Goal: Task Accomplishment & Management: Manage account settings

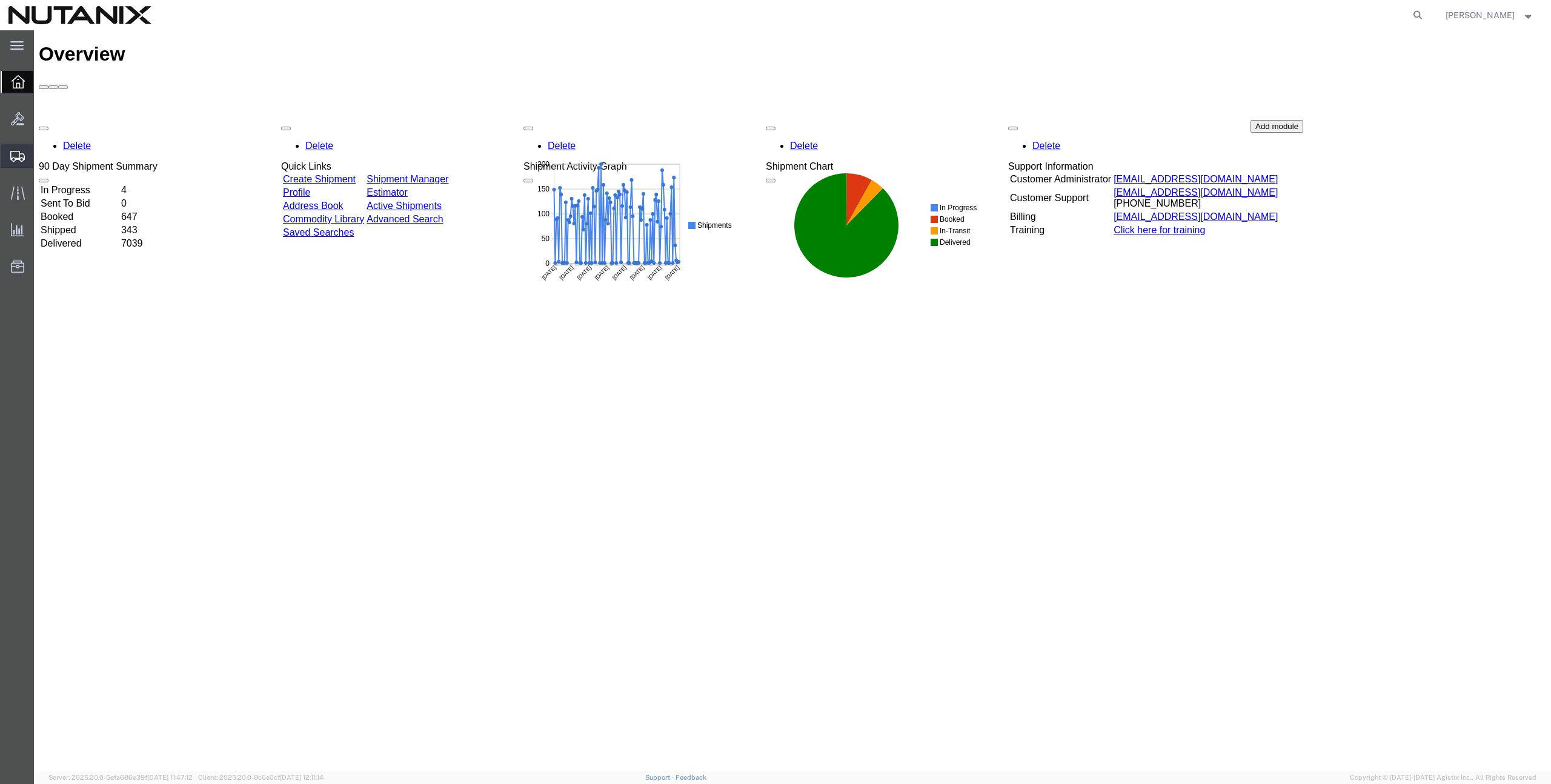
click at [0, 0] on span "Create Shipment" at bounding box center [0, 0] width 0 height 0
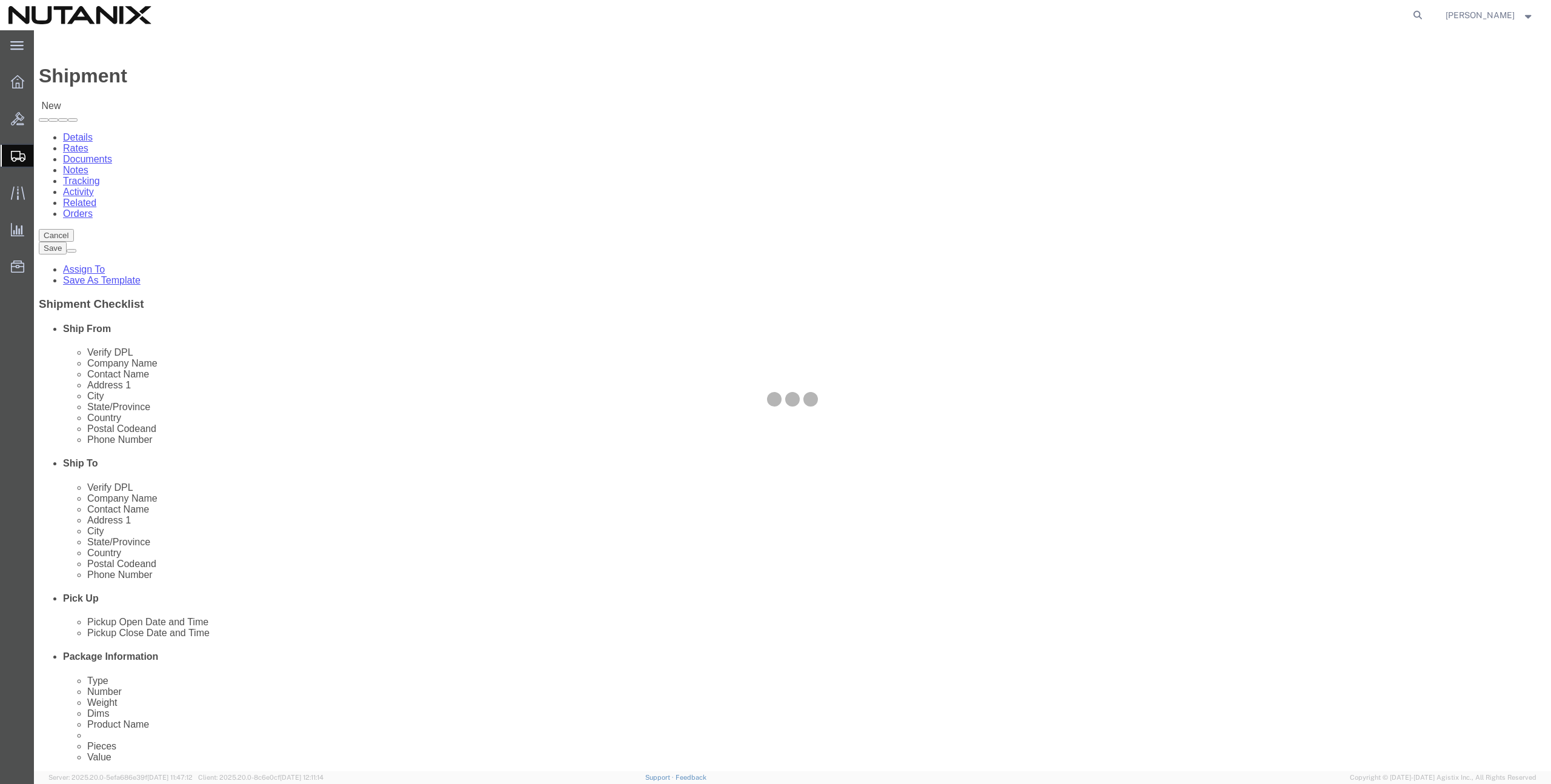
select select
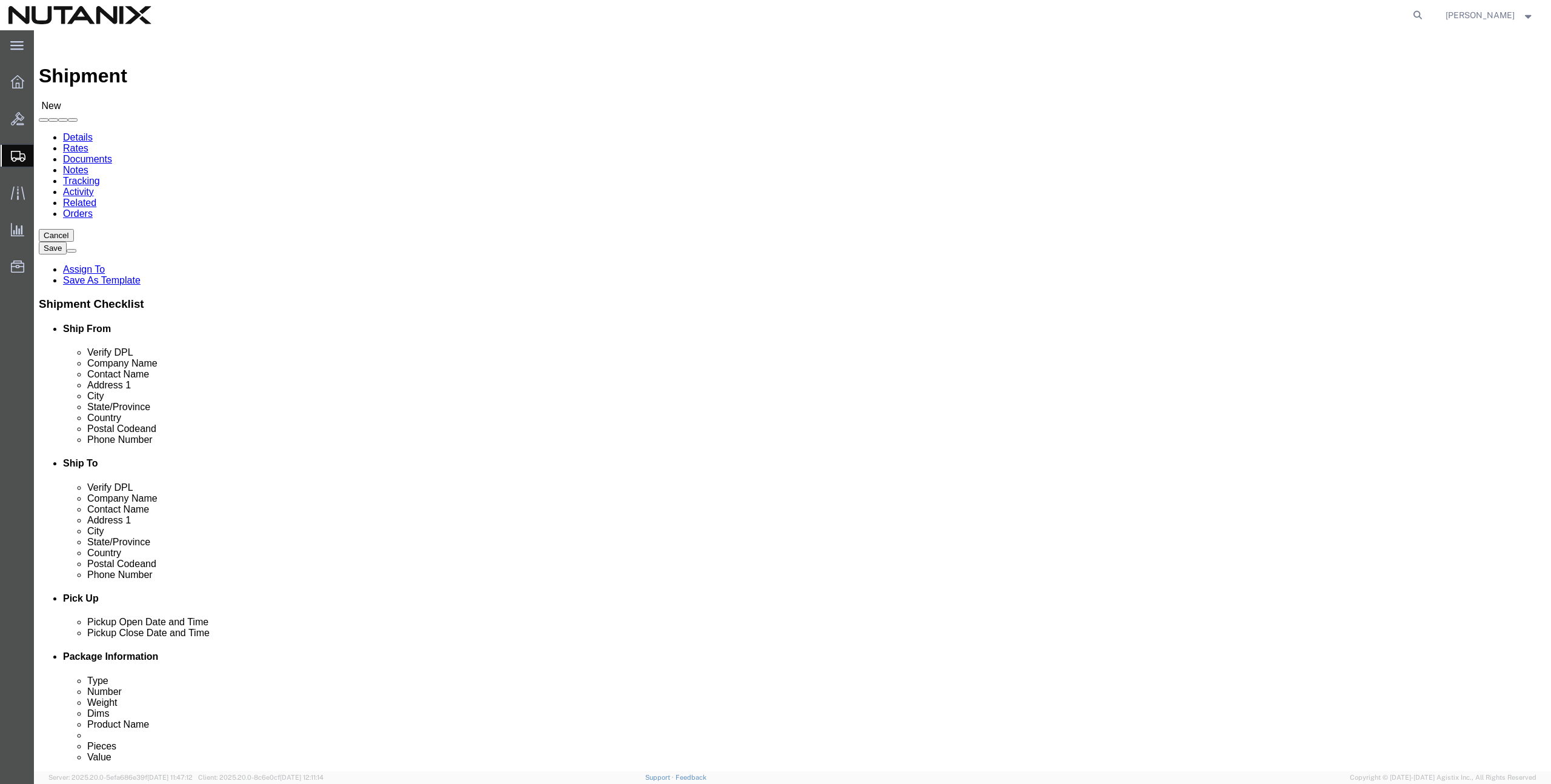
click button "Cancel"
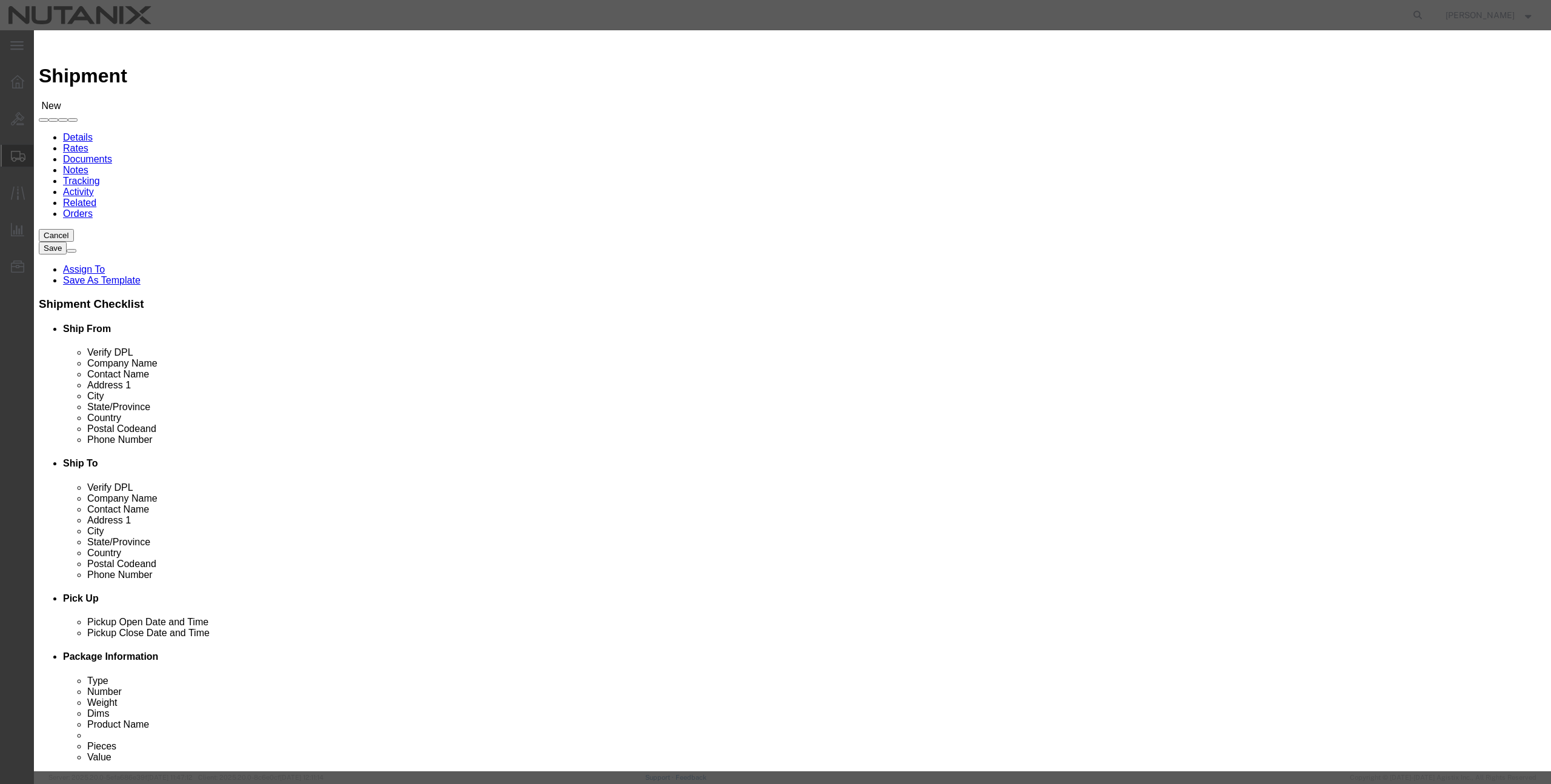
click button "Yes"
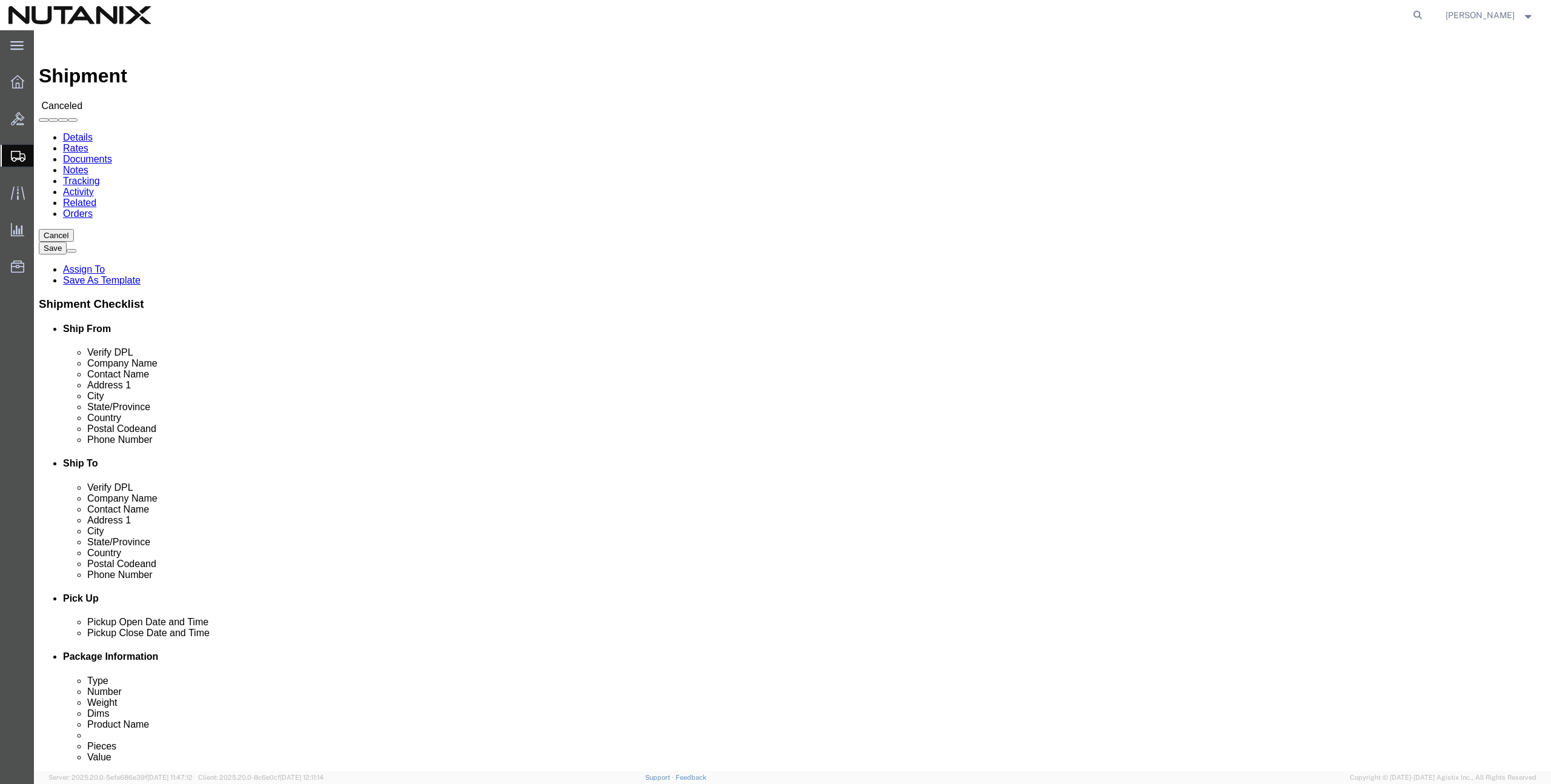
click at [0, 0] on span "Create from Template" at bounding box center [0, 0] width 0 height 0
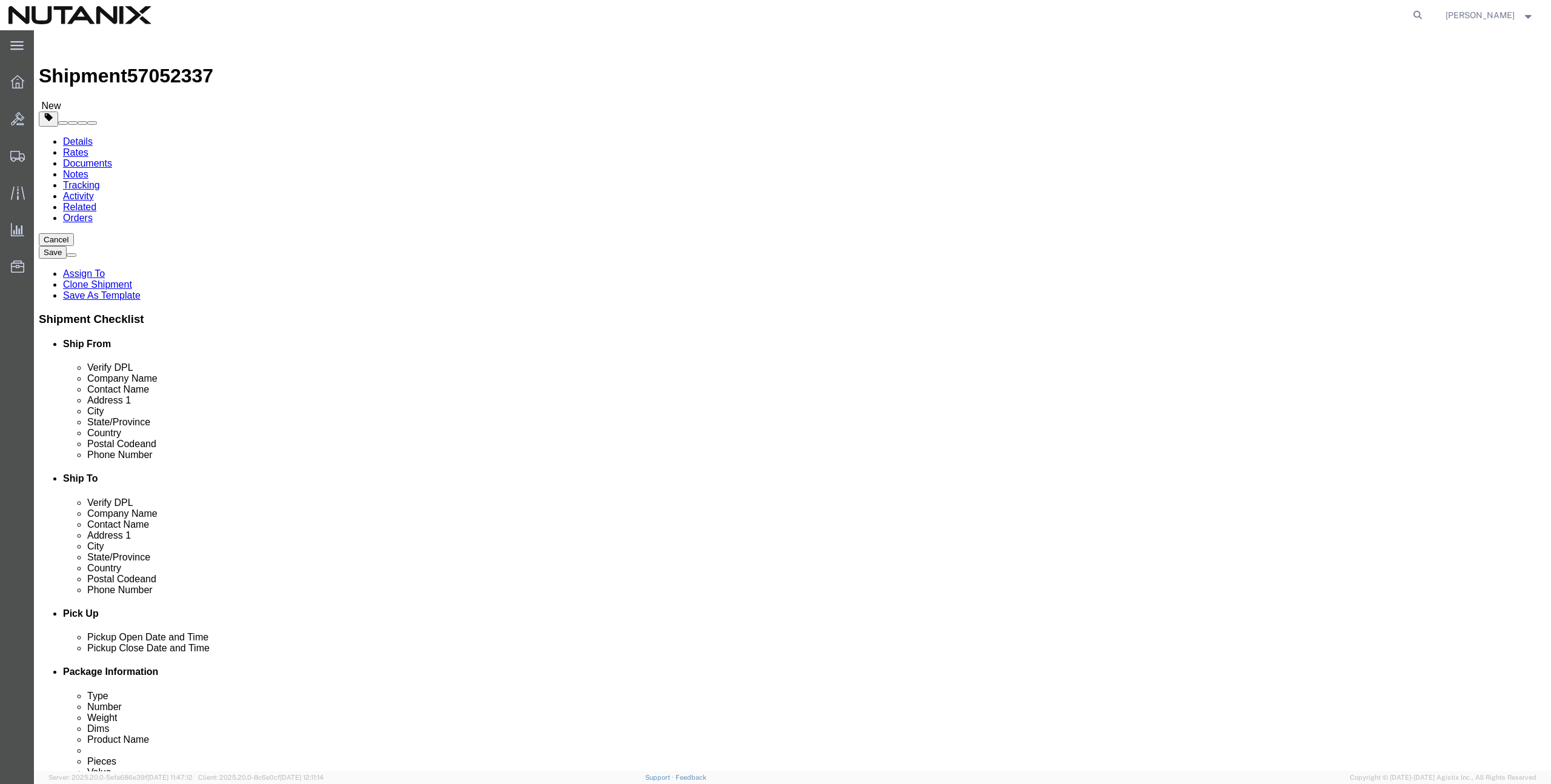
click input "text"
paste input "[PERSON_NAME]"
type input "[PERSON_NAME]"
drag, startPoint x: 895, startPoint y: 277, endPoint x: 916, endPoint y: 274, distance: 21.2
click input "text"
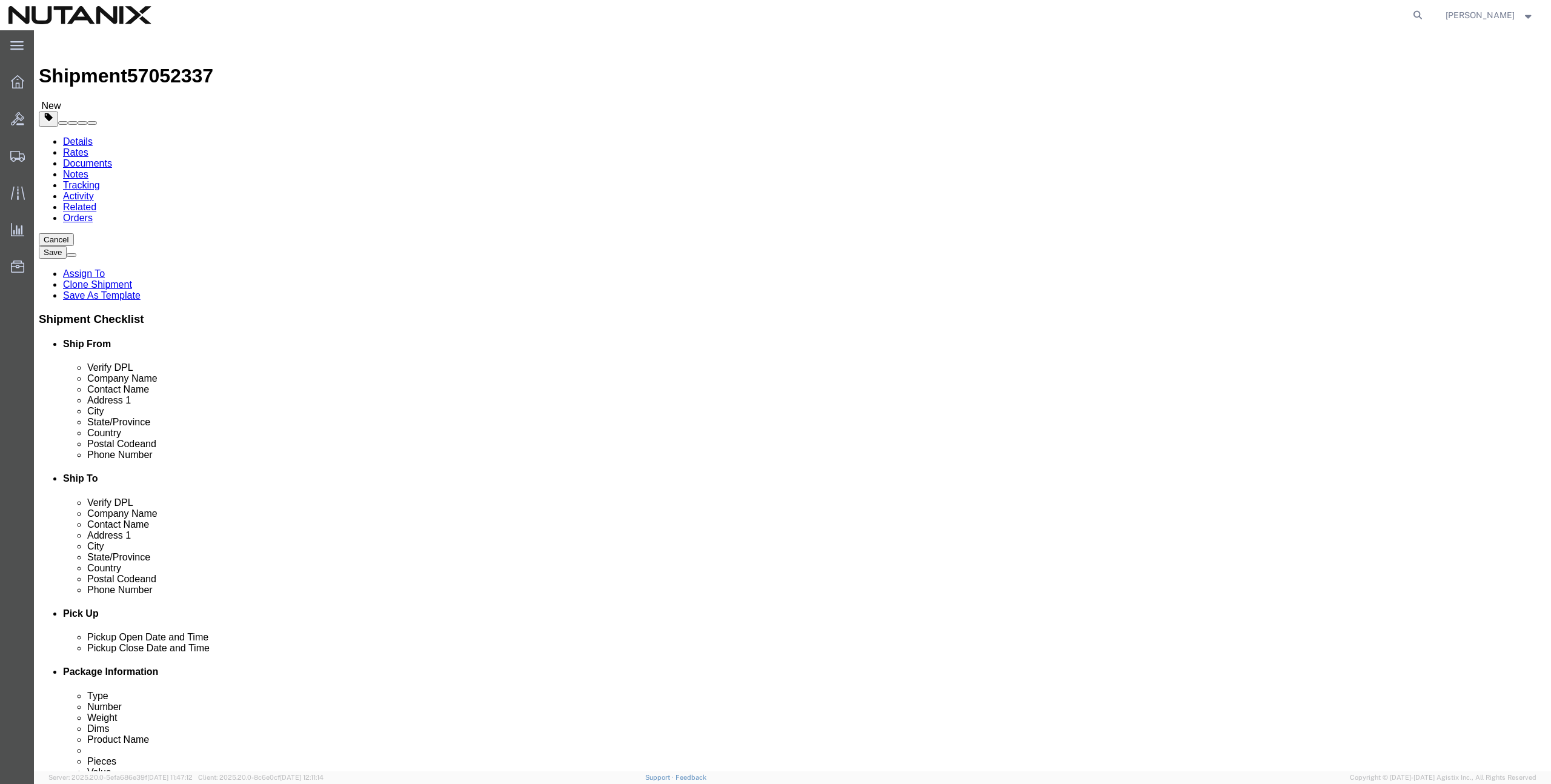
click input "text"
paste input "[STREET_ADDRESS][PERSON_NAME]"
type input "[STREET_ADDRESS][PERSON_NAME]"
click input "text"
paste input "Pleasanton"
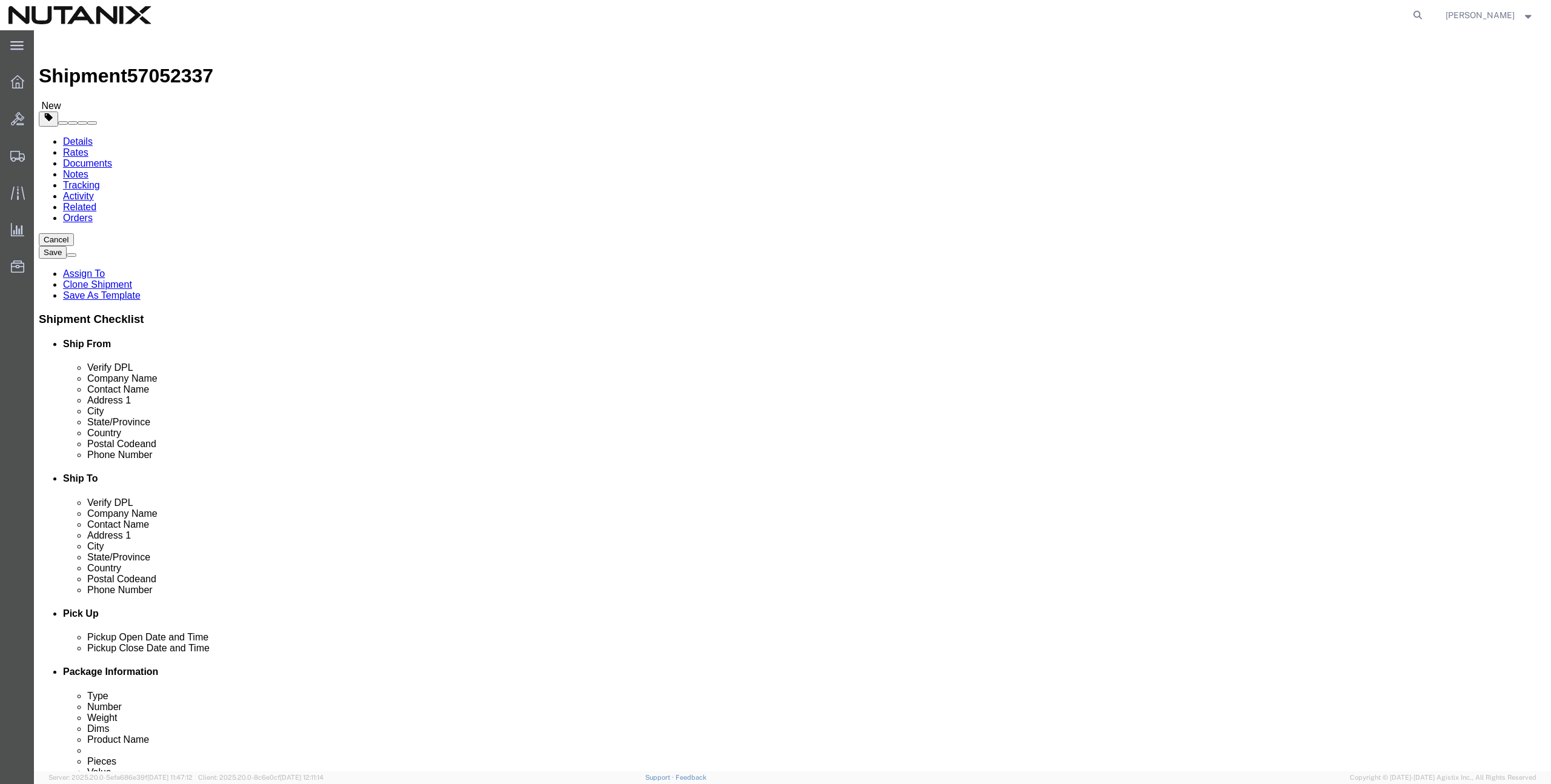
type input "Pleasanton"
type input "calif"
select select "CA"
click input "Postal Code"
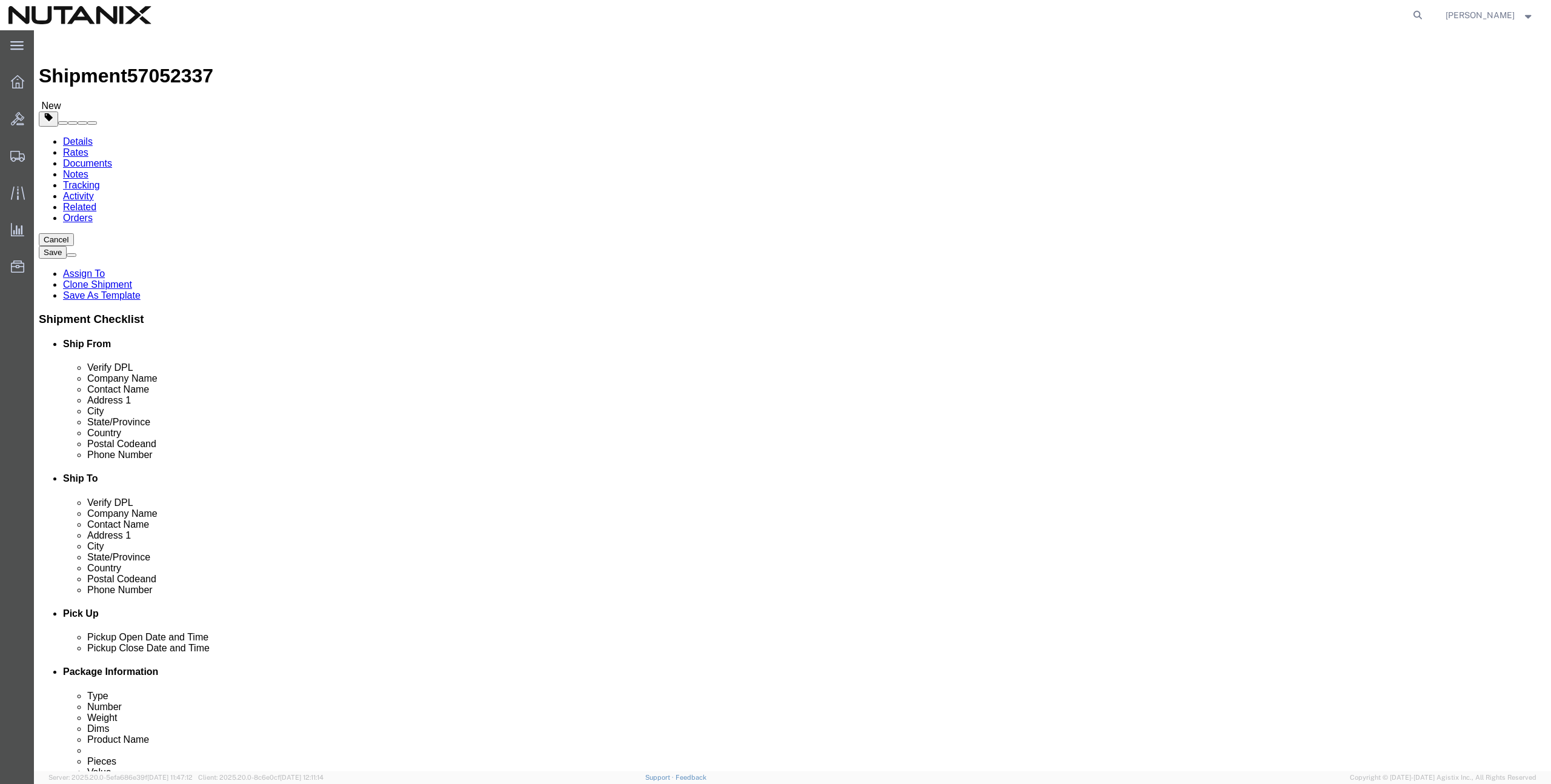
paste input "94588"
type input "94588"
drag, startPoint x: 921, startPoint y: 429, endPoint x: 915, endPoint y: 417, distance: 13.4
click input "text"
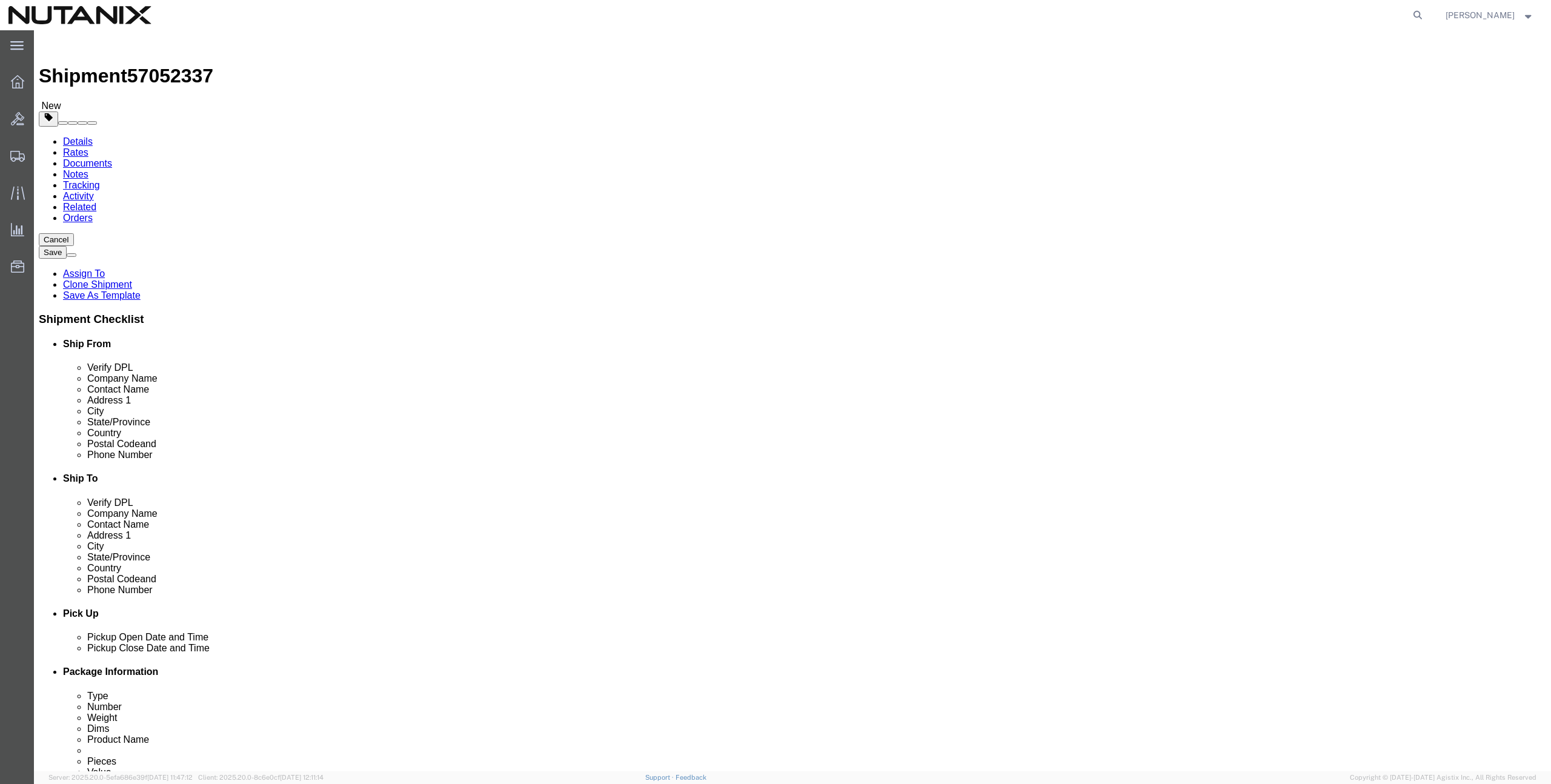
paste input "[PHONE_NUMBER]"
drag, startPoint x: 889, startPoint y: 412, endPoint x: 819, endPoint y: 410, distance: 70.0
click div "Phone Number [PHONE_NUMBER]"
type input "[PHONE_NUMBER]"
click input "text"
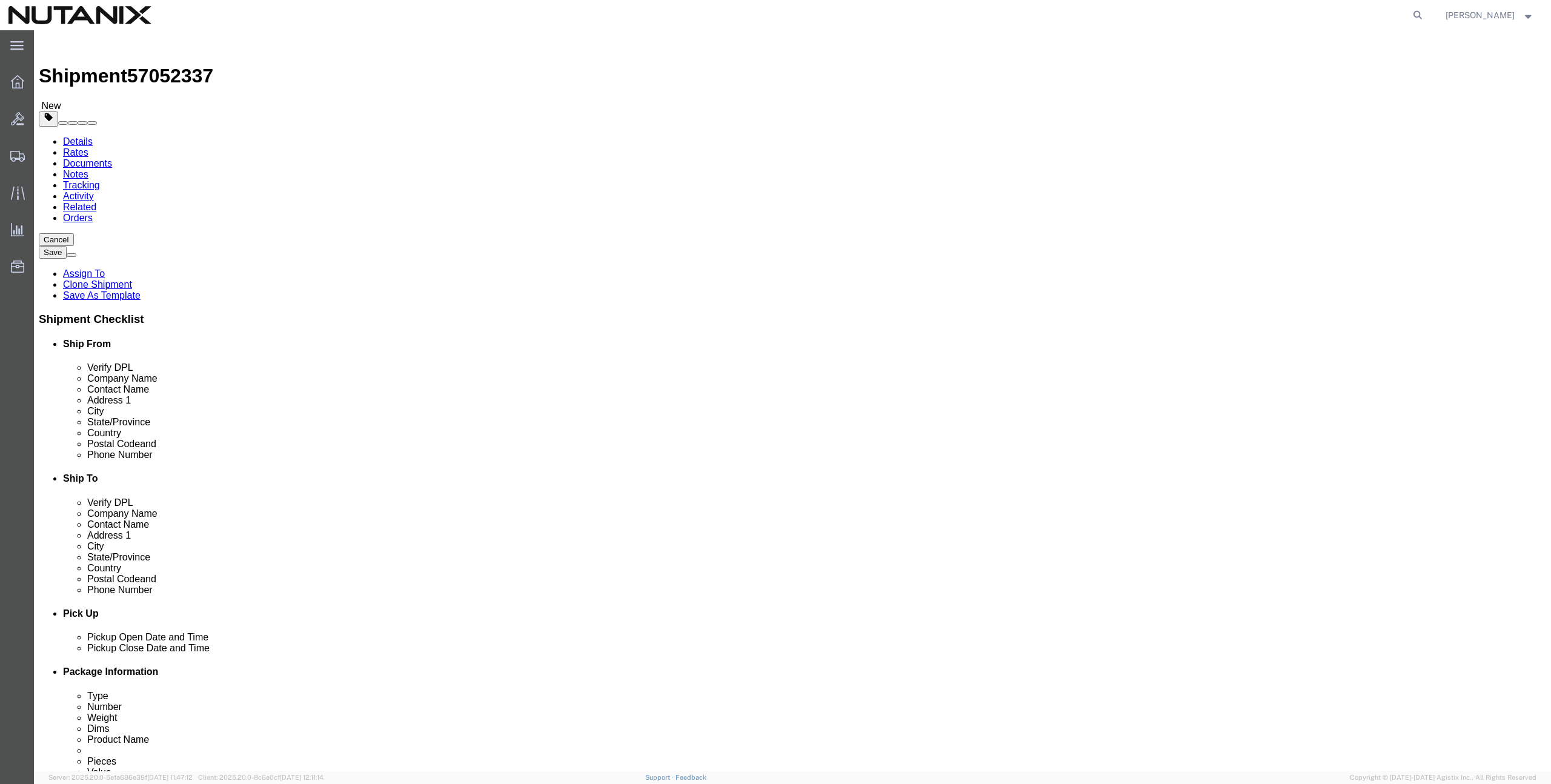
paste input "[PERSON_NAME][EMAIL_ADDRESS][PERSON_NAME][DOMAIN_NAME]"
type input "[PERSON_NAME][EMAIL_ADDRESS][PERSON_NAME][DOMAIN_NAME]"
checkbox input "true"
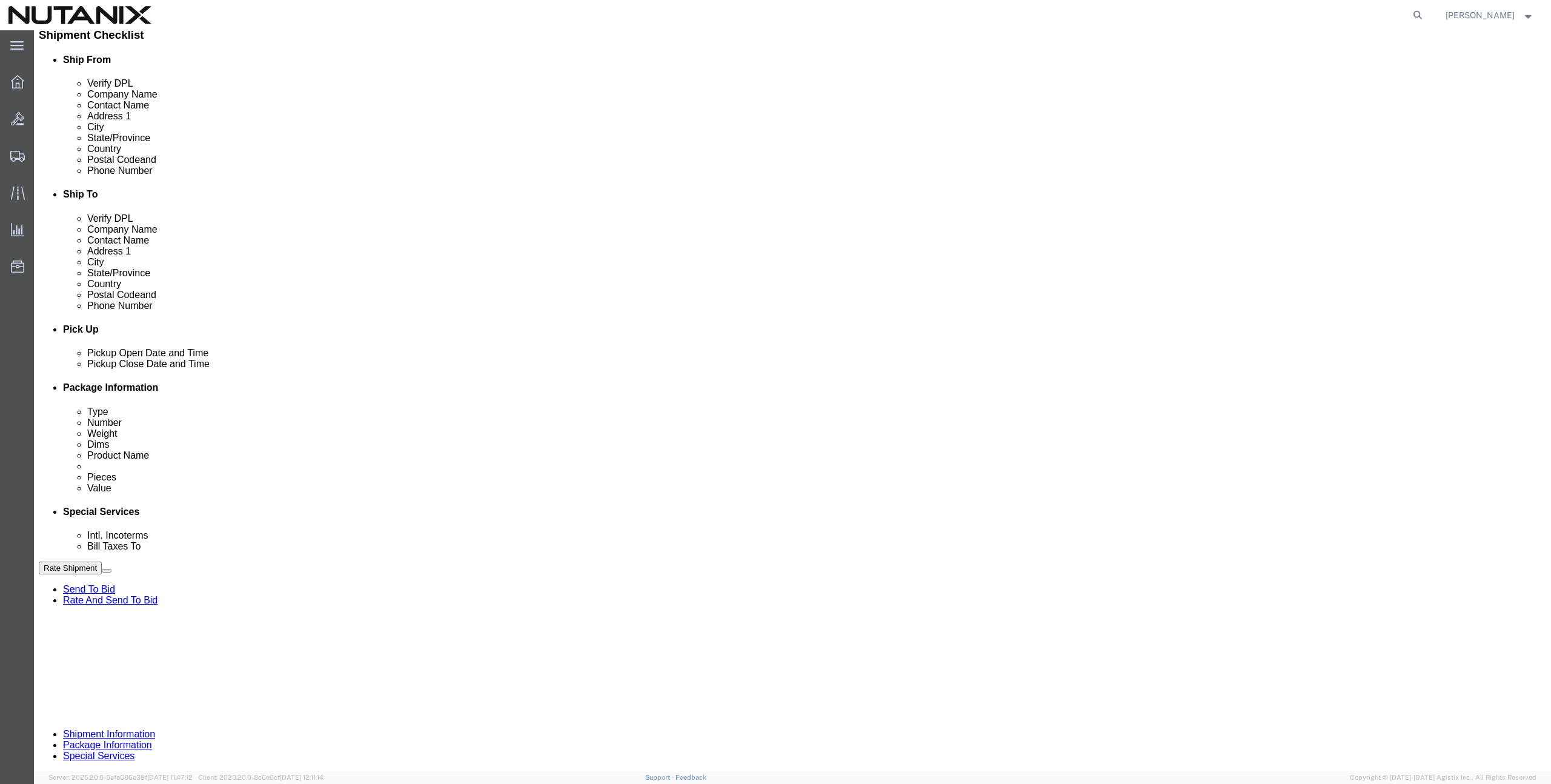
scroll to position [299, 0]
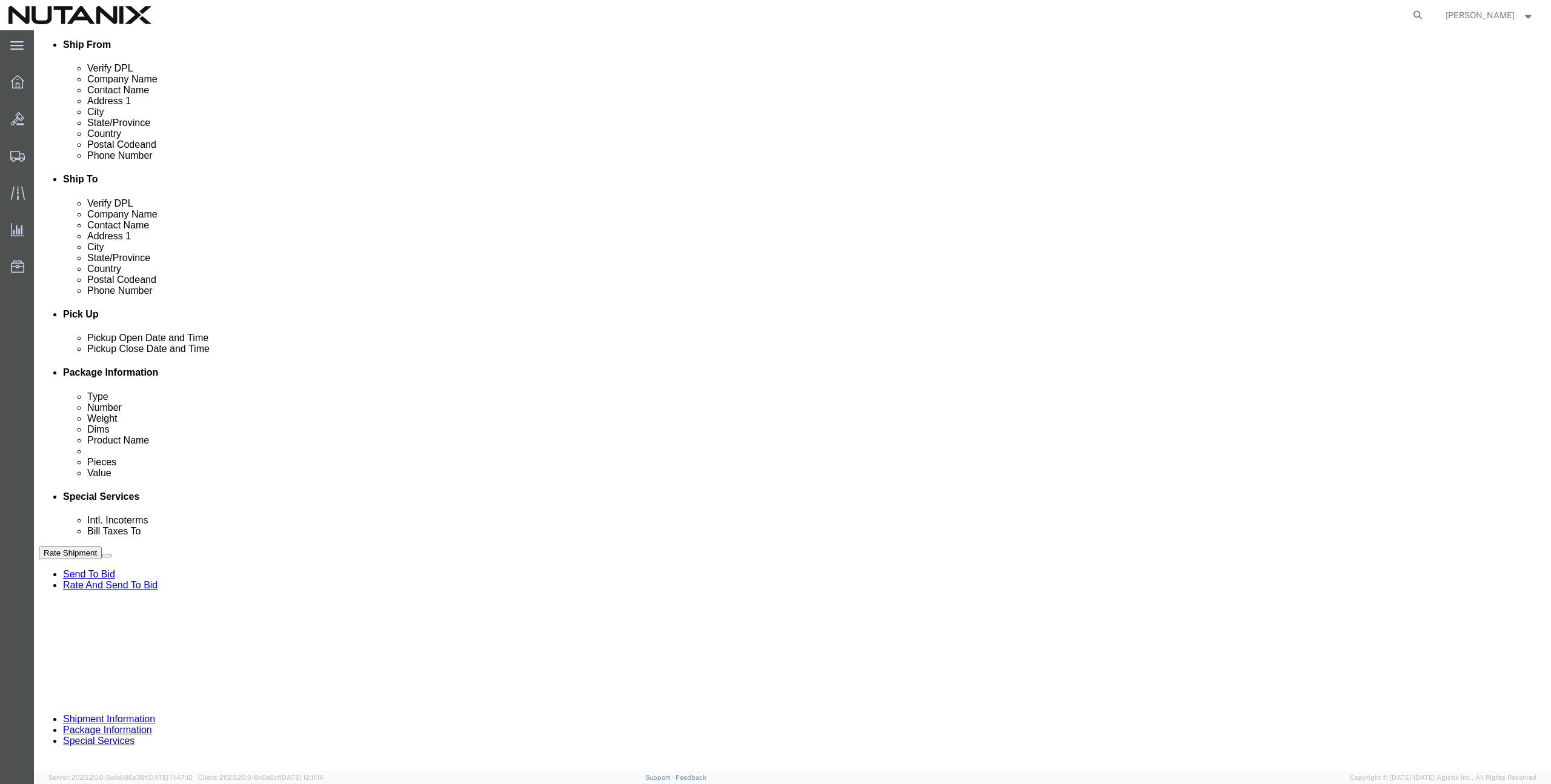
drag, startPoint x: 699, startPoint y: 443, endPoint x: 606, endPoint y: 445, distance: 93.0
click div "Select Account Type Activity ID Airline Appointment Number ASN Batch Request # …"
paste input "0446150"
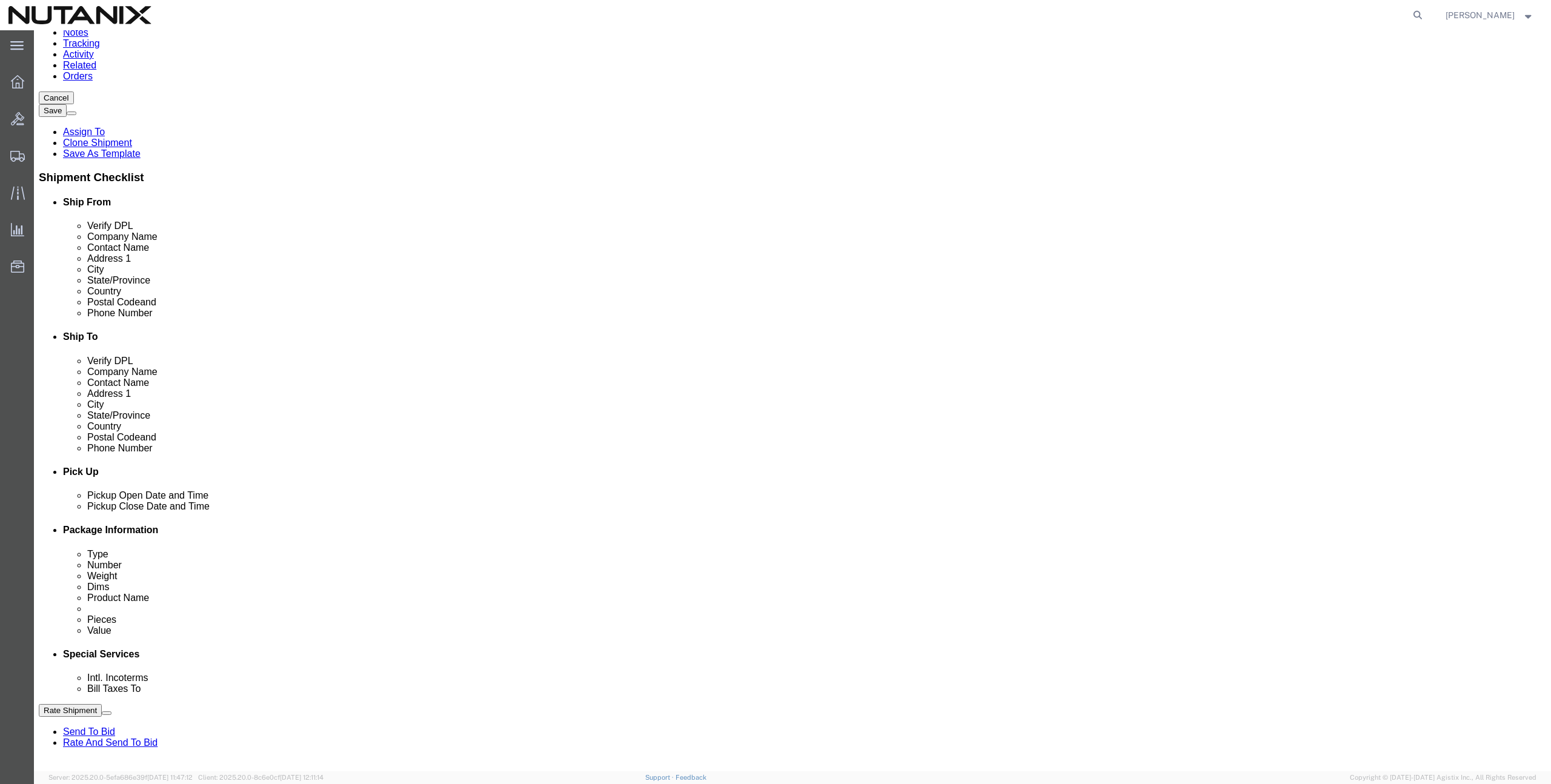
scroll to position [0, 0]
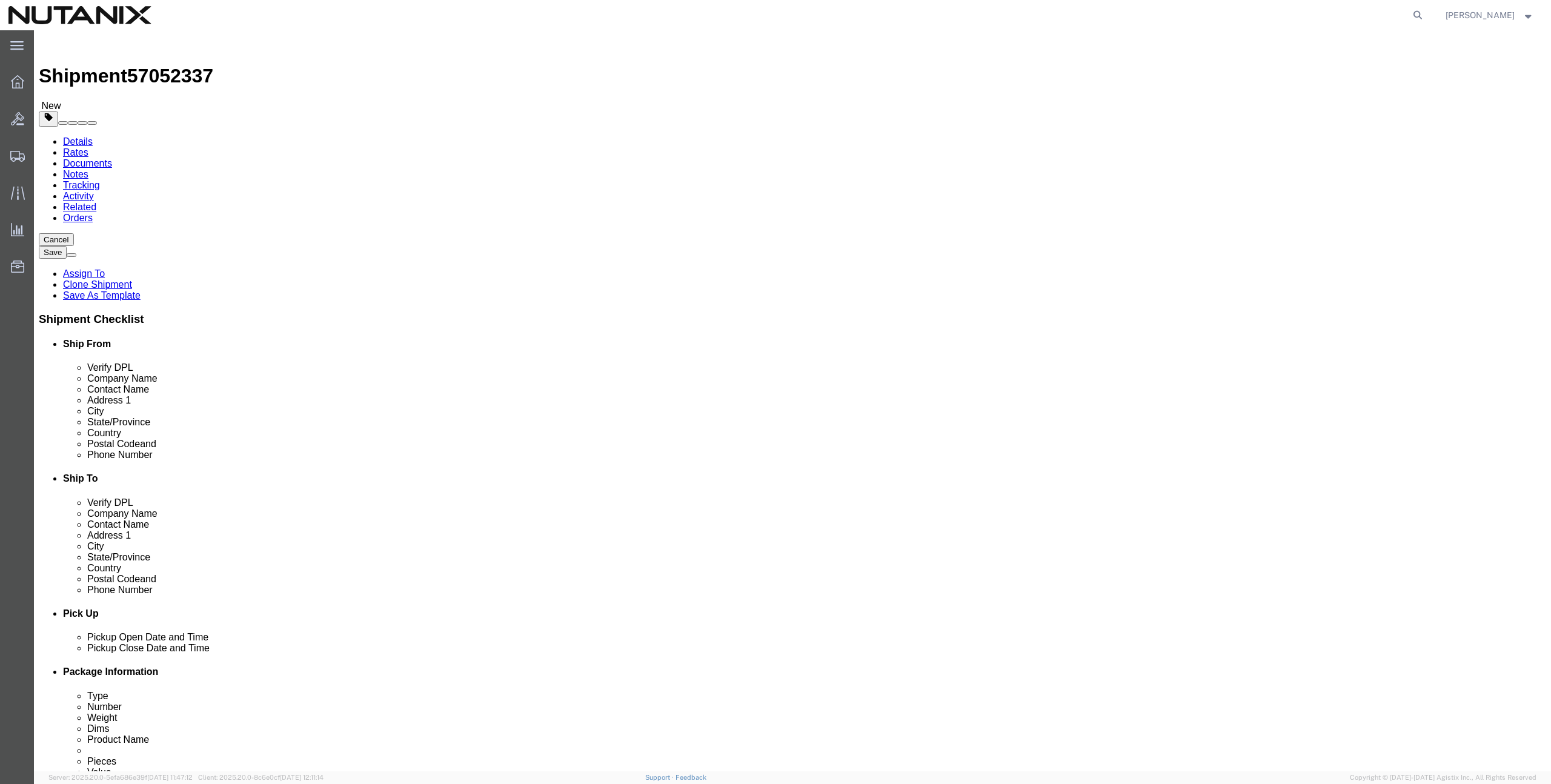
type input "TASK0446150"
click button "Rate Shipment"
